Goal: Information Seeking & Learning: Learn about a topic

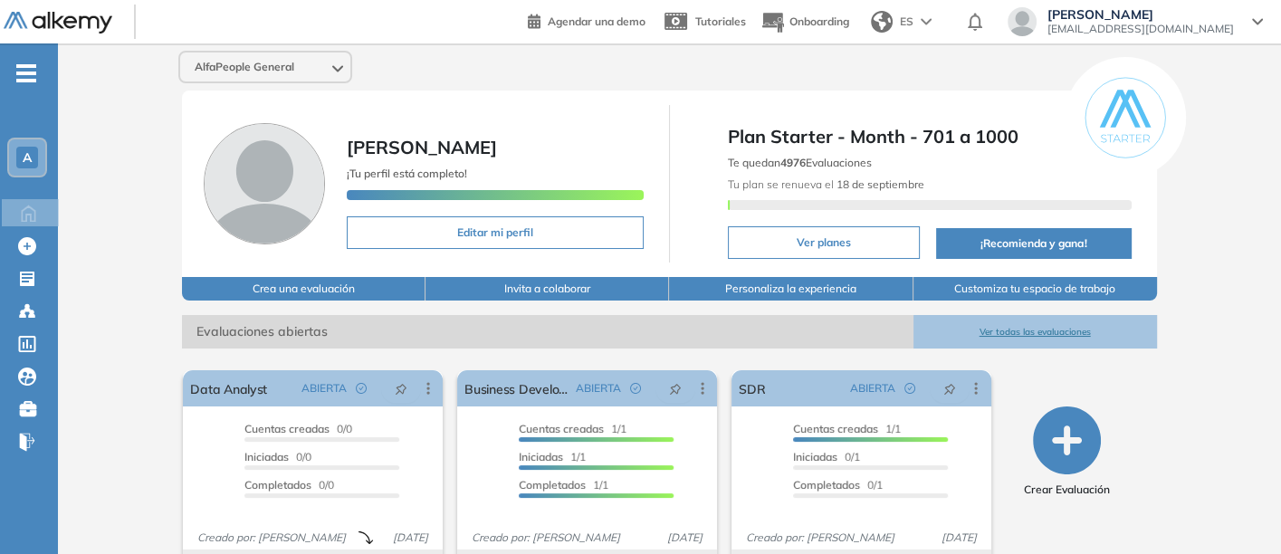
click at [1023, 323] on button "Ver todas las evaluaciones" at bounding box center [1035, 331] width 244 height 33
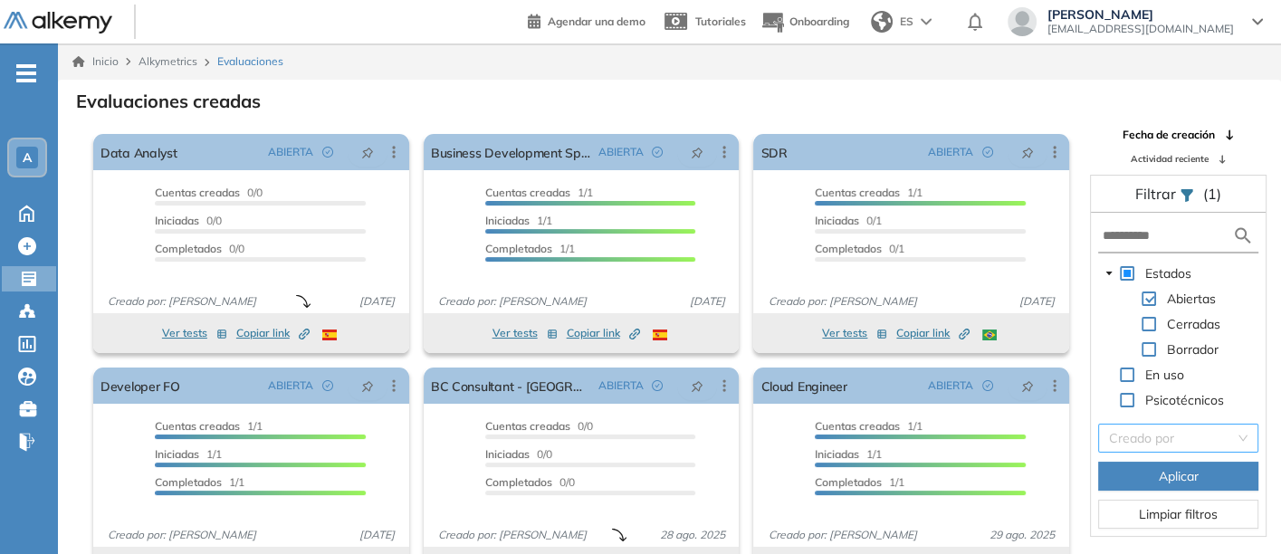
click at [1124, 432] on input "search" at bounding box center [1172, 438] width 126 height 27
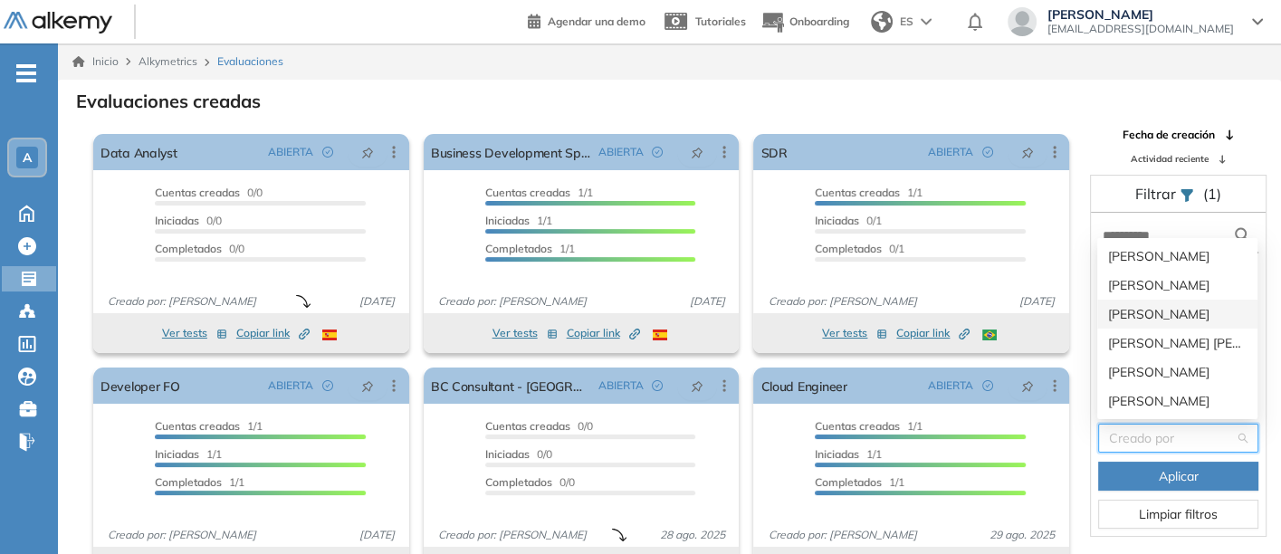
click at [1130, 303] on div "[PERSON_NAME]" at bounding box center [1177, 314] width 160 height 29
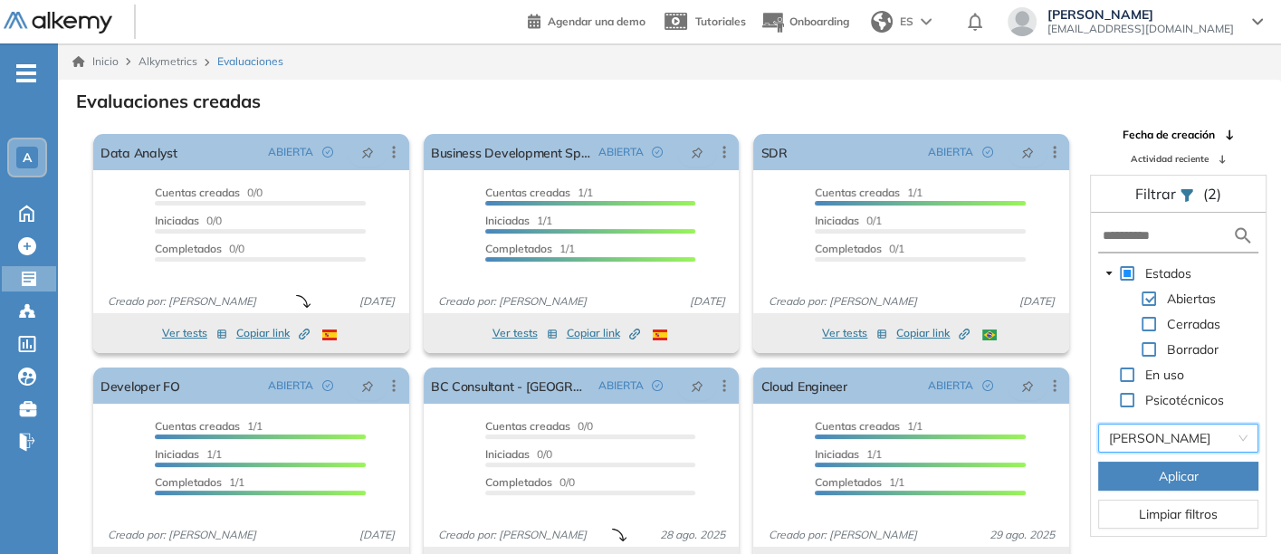
click at [1163, 471] on span "Aplicar" at bounding box center [1179, 476] width 40 height 20
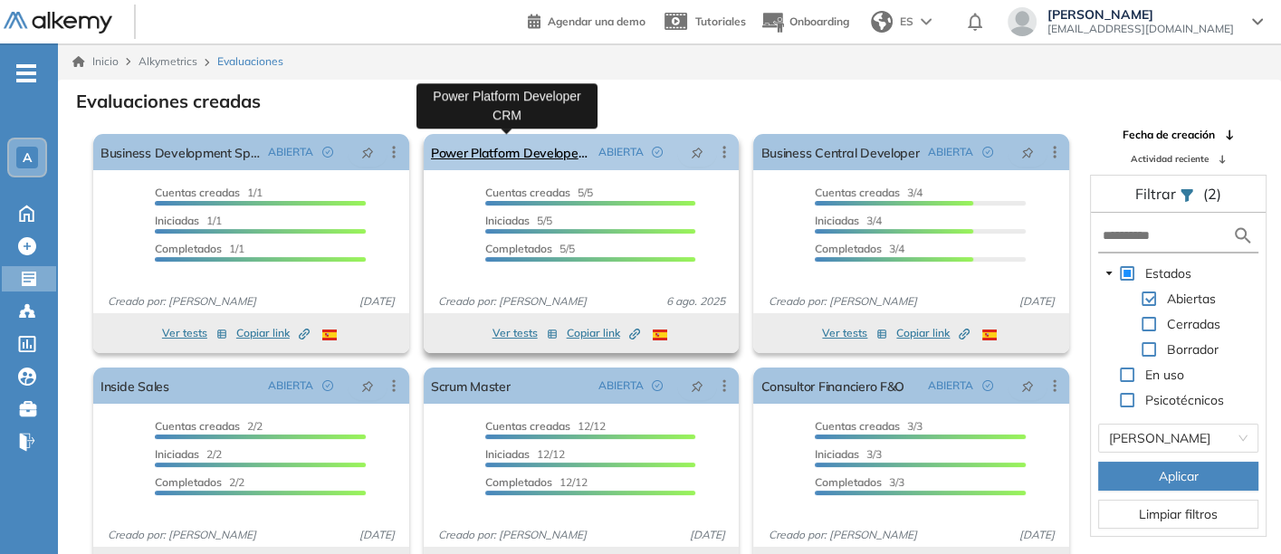
click at [492, 145] on link "Power Platform Developer CRM" at bounding box center [511, 152] width 160 height 36
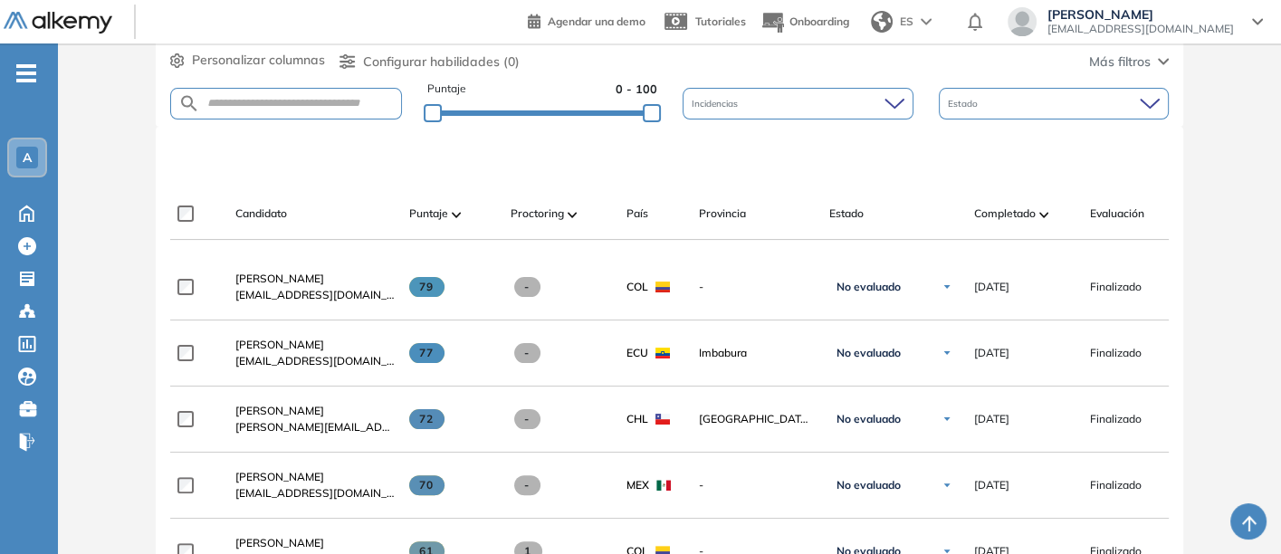
scroll to position [502, 0]
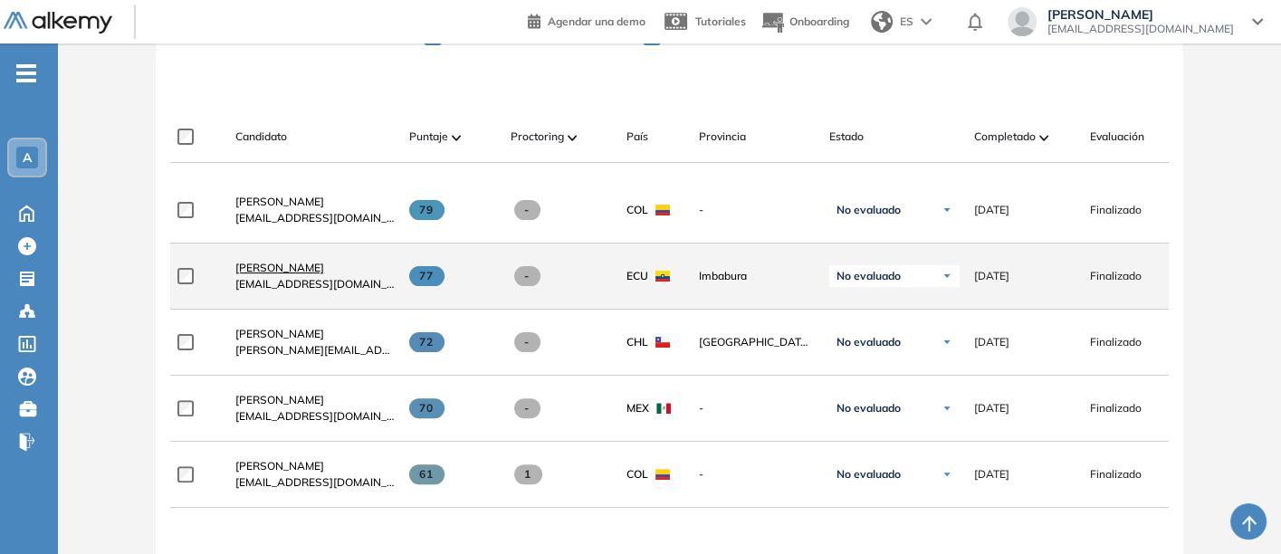
click at [271, 269] on span "[PERSON_NAME]" at bounding box center [279, 268] width 89 height 14
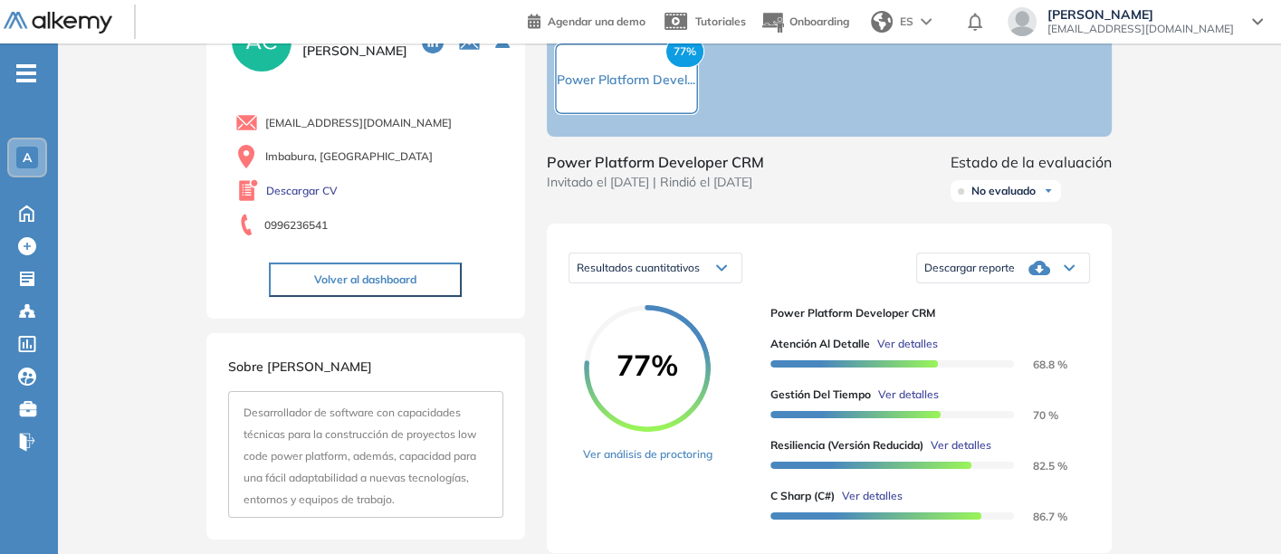
scroll to position [201, 0]
